Goal: Find specific page/section: Find specific page/section

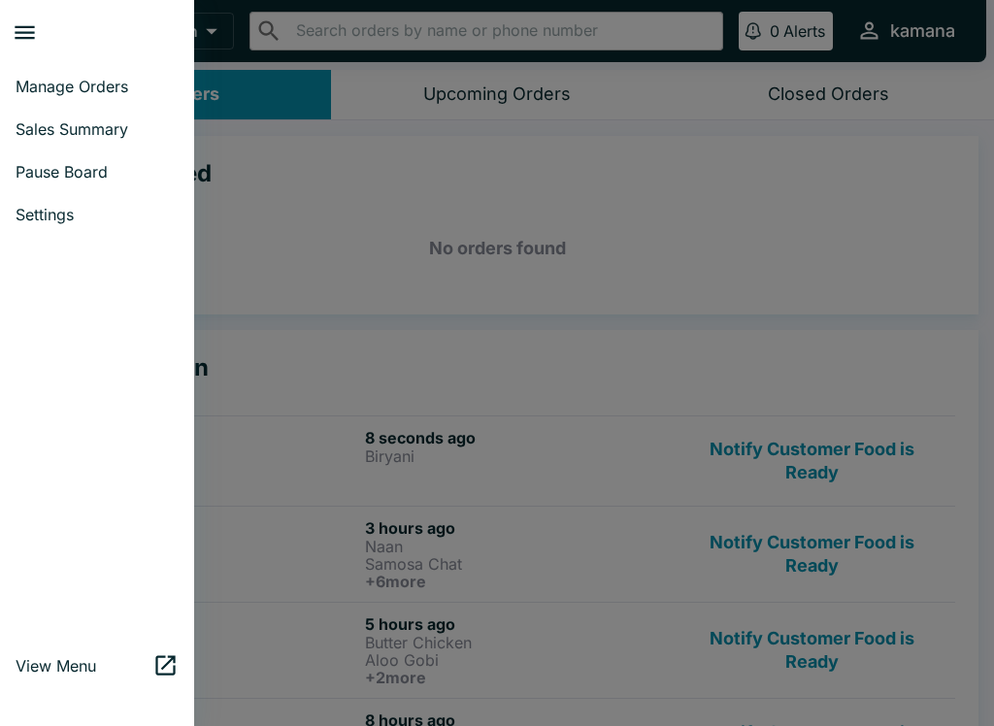
click at [81, 124] on span "Sales Summary" at bounding box center [97, 128] width 163 height 19
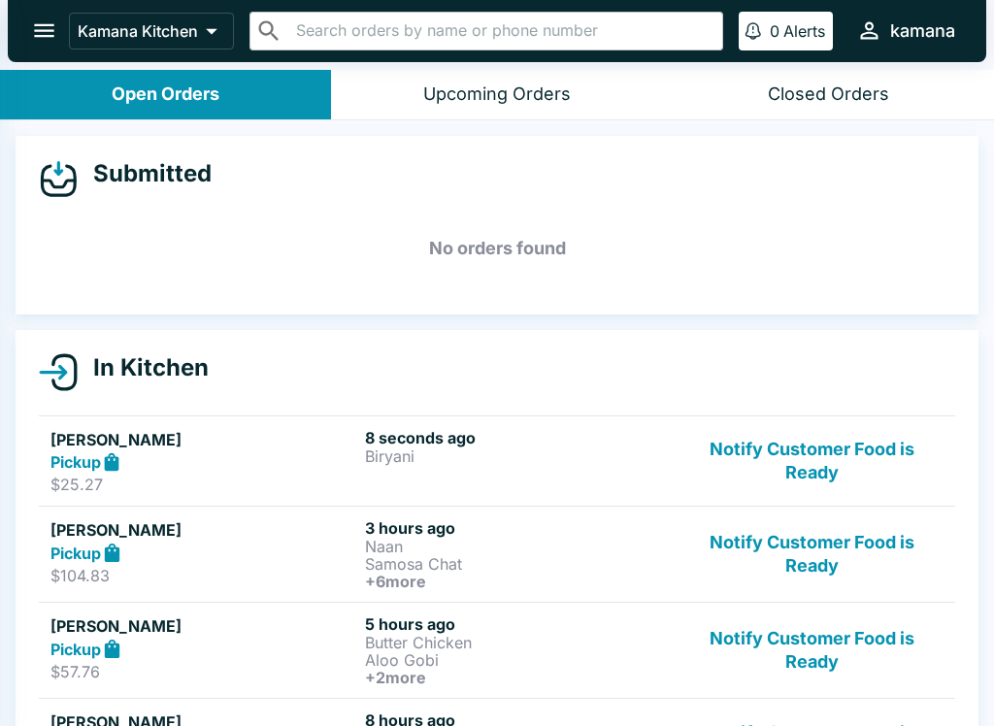
select select "03:00"
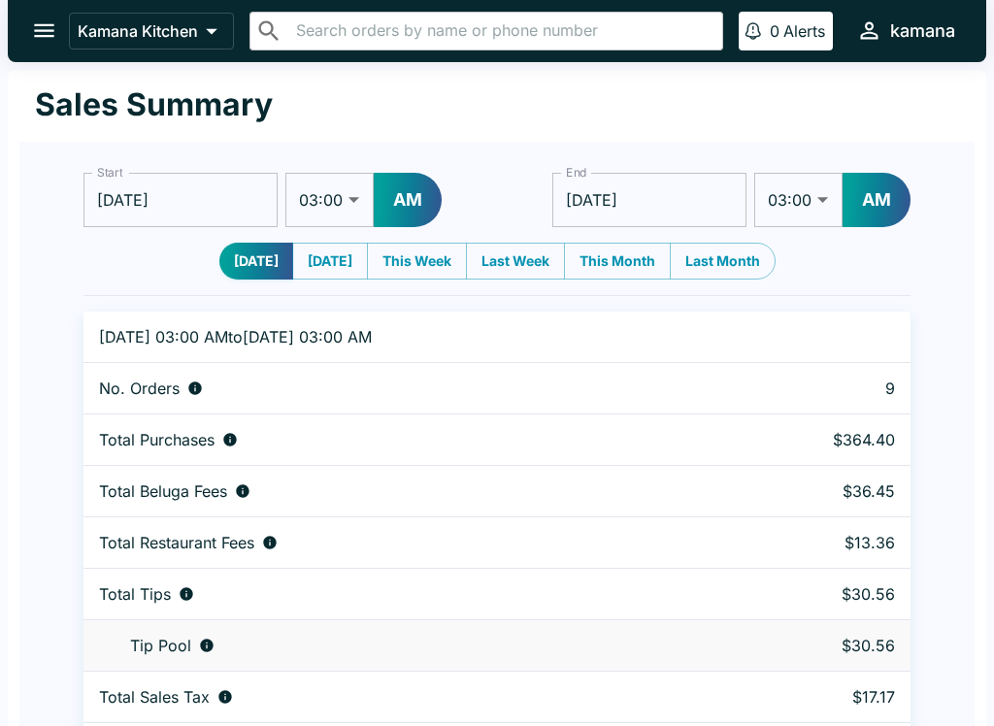
click at [36, 22] on icon "open drawer" at bounding box center [44, 30] width 26 height 26
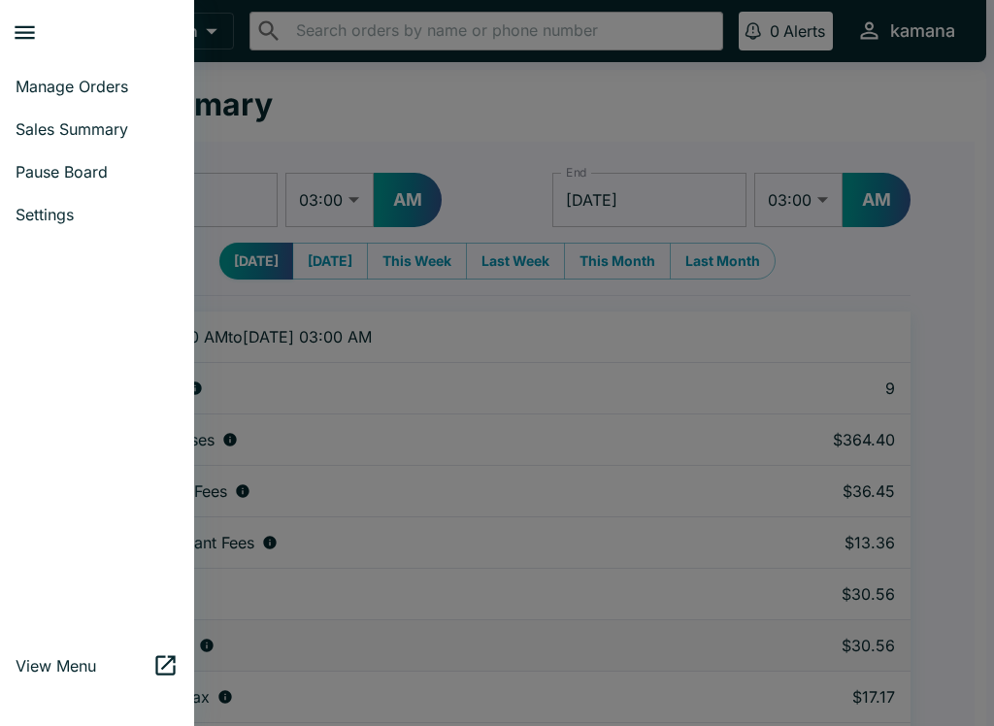
click at [72, 81] on span "Manage Orders" at bounding box center [97, 86] width 163 height 19
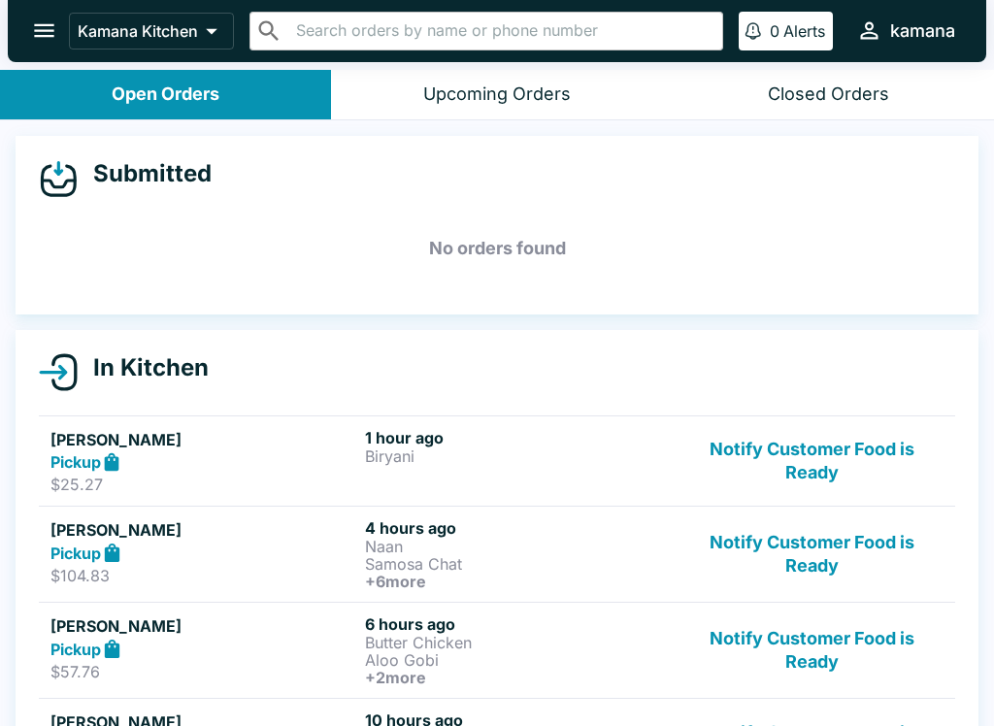
click at [33, 22] on icon "open drawer" at bounding box center [44, 30] width 26 height 26
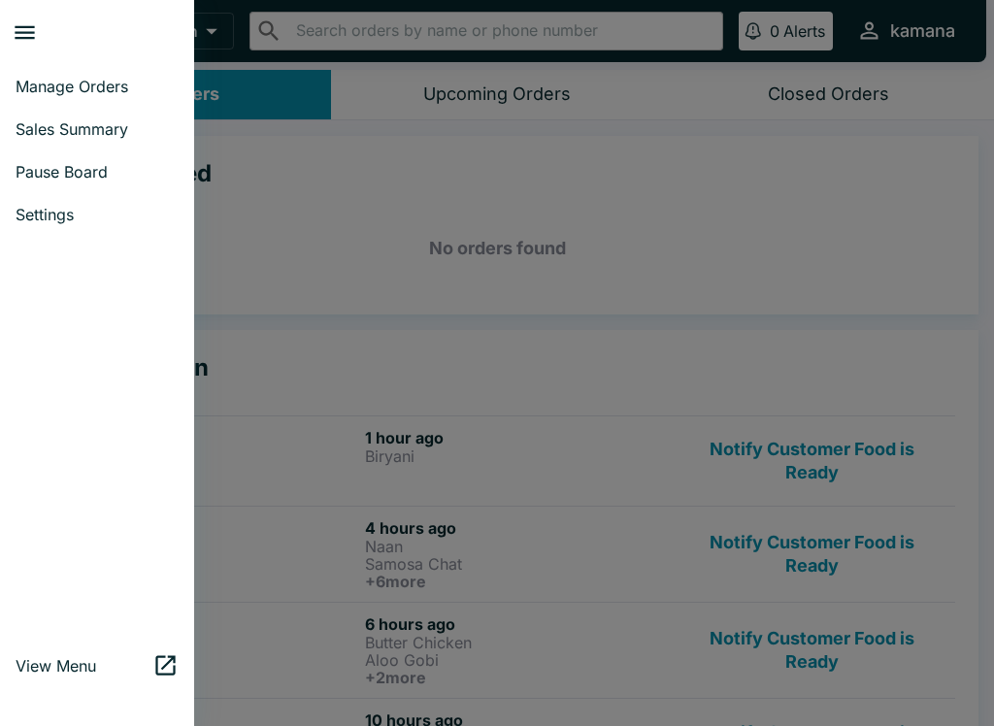
click at [103, 68] on link "Manage Orders" at bounding box center [97, 86] width 194 height 43
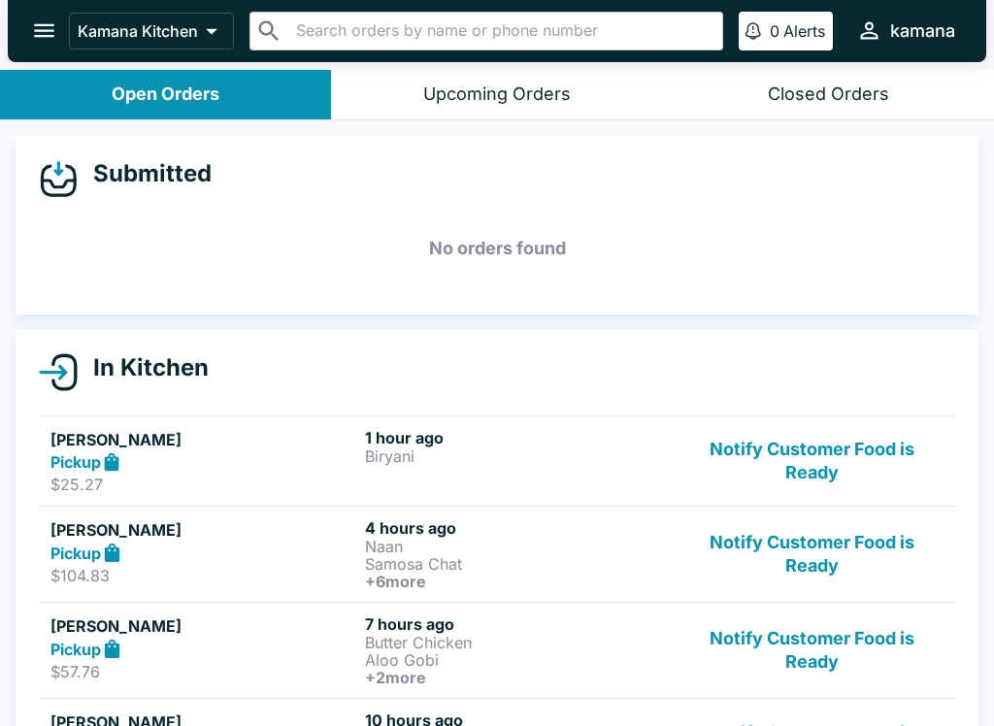
click at [52, 37] on icon "open drawer" at bounding box center [44, 31] width 20 height 14
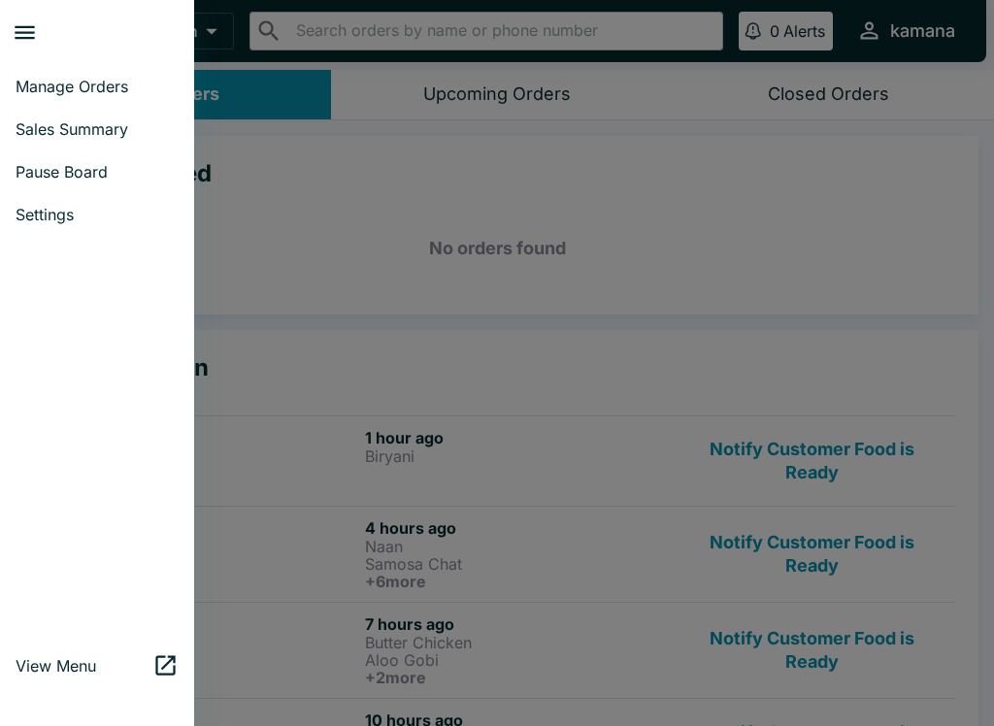
click at [89, 127] on span "Sales Summary" at bounding box center [97, 128] width 163 height 19
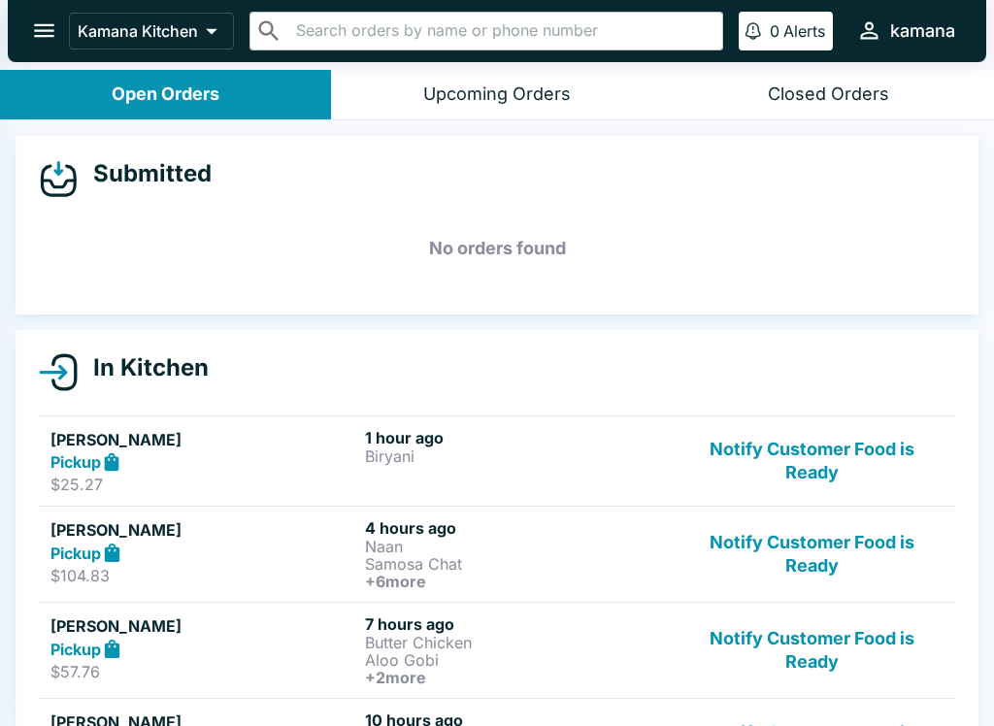
select select "03:00"
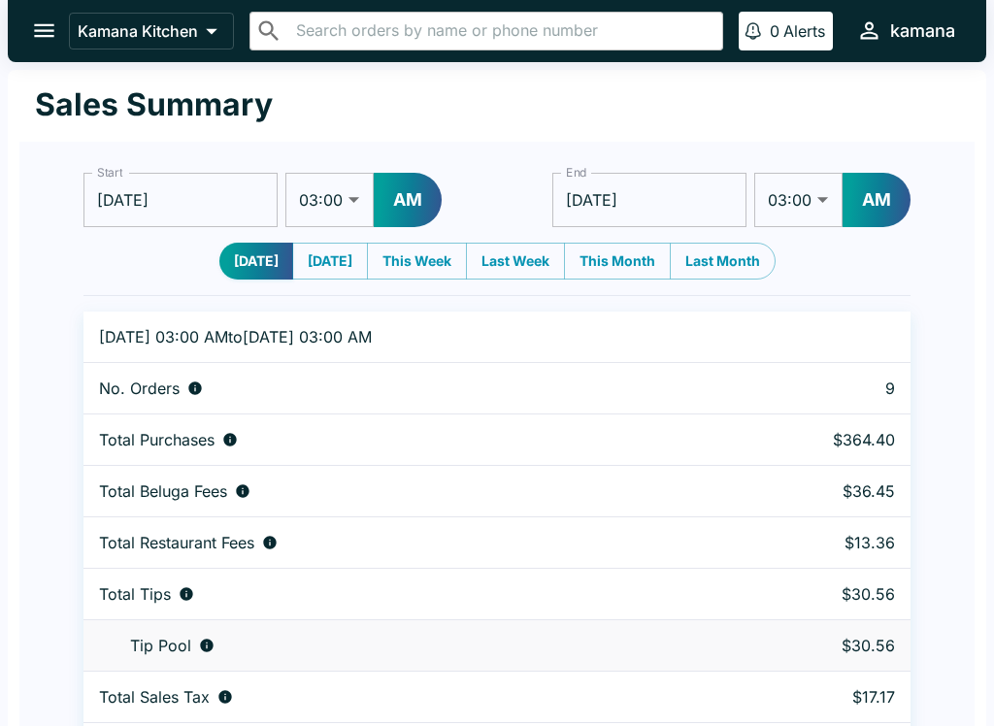
click at [40, 7] on button "open drawer" at bounding box center [44, 31] width 50 height 50
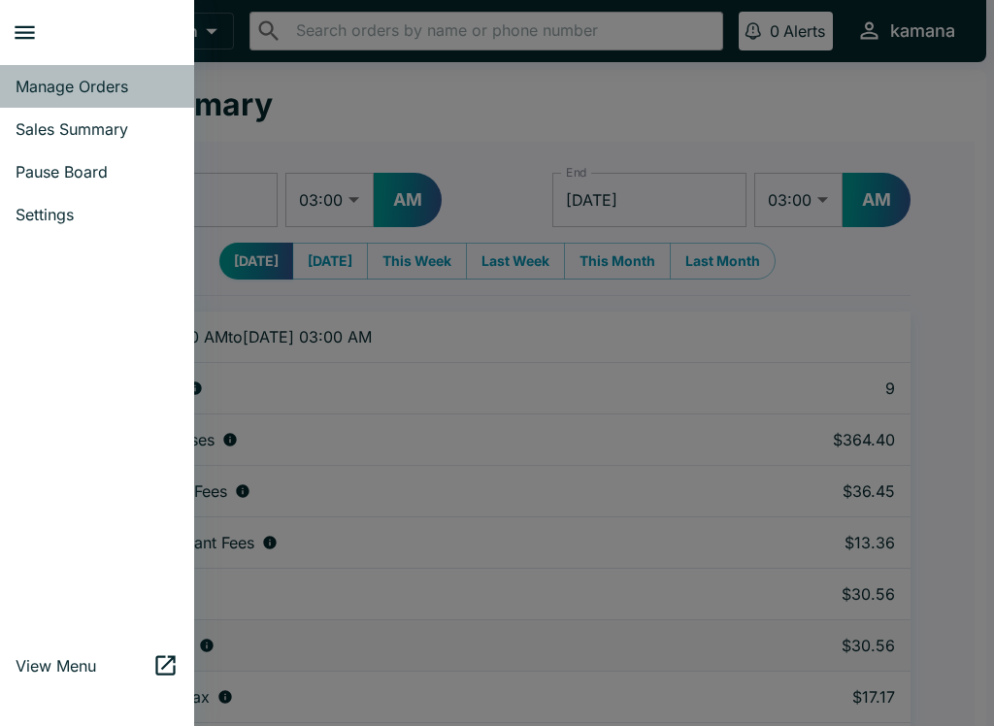
click at [80, 67] on link "Manage Orders" at bounding box center [97, 86] width 194 height 43
